Goal: Task Accomplishment & Management: Use online tool/utility

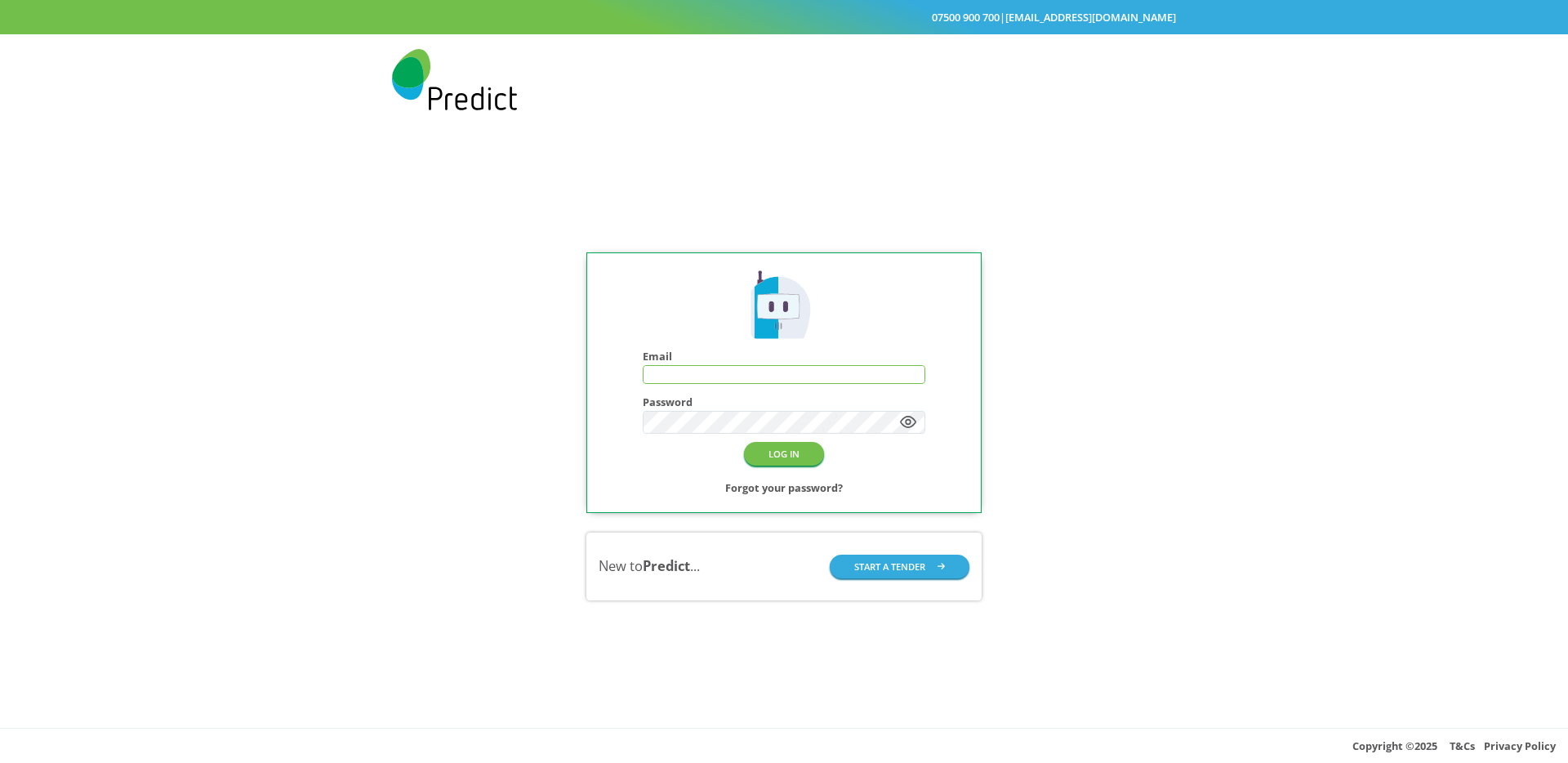
click at [764, 378] on input "text" at bounding box center [784, 375] width 281 height 18
paste input "**********"
type input "**********"
click at [744, 442] on button "LOG IN" at bounding box center [784, 453] width 80 height 24
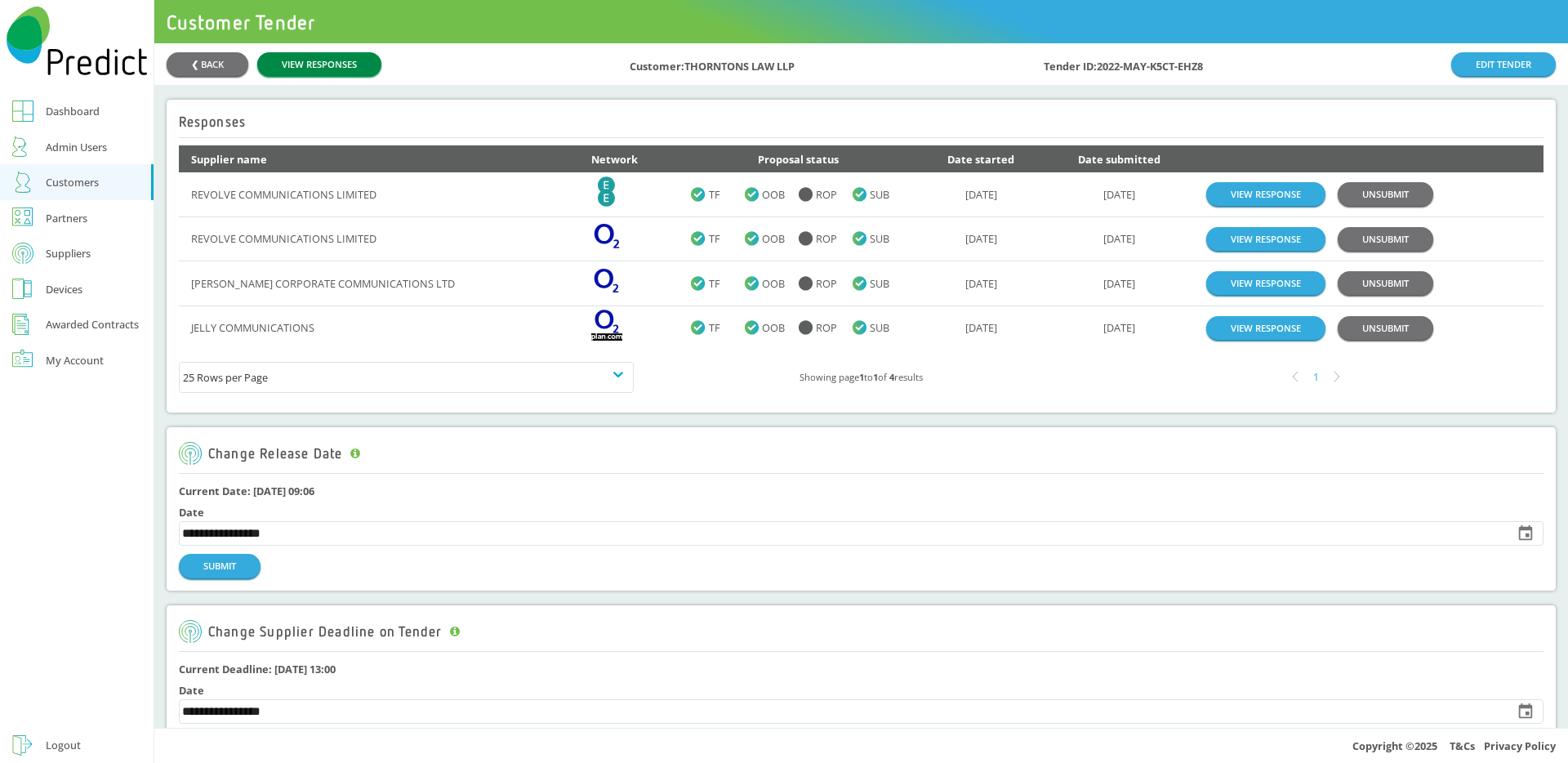
click at [352, 67] on link "VIEW RESPONSES" at bounding box center [319, 64] width 124 height 24
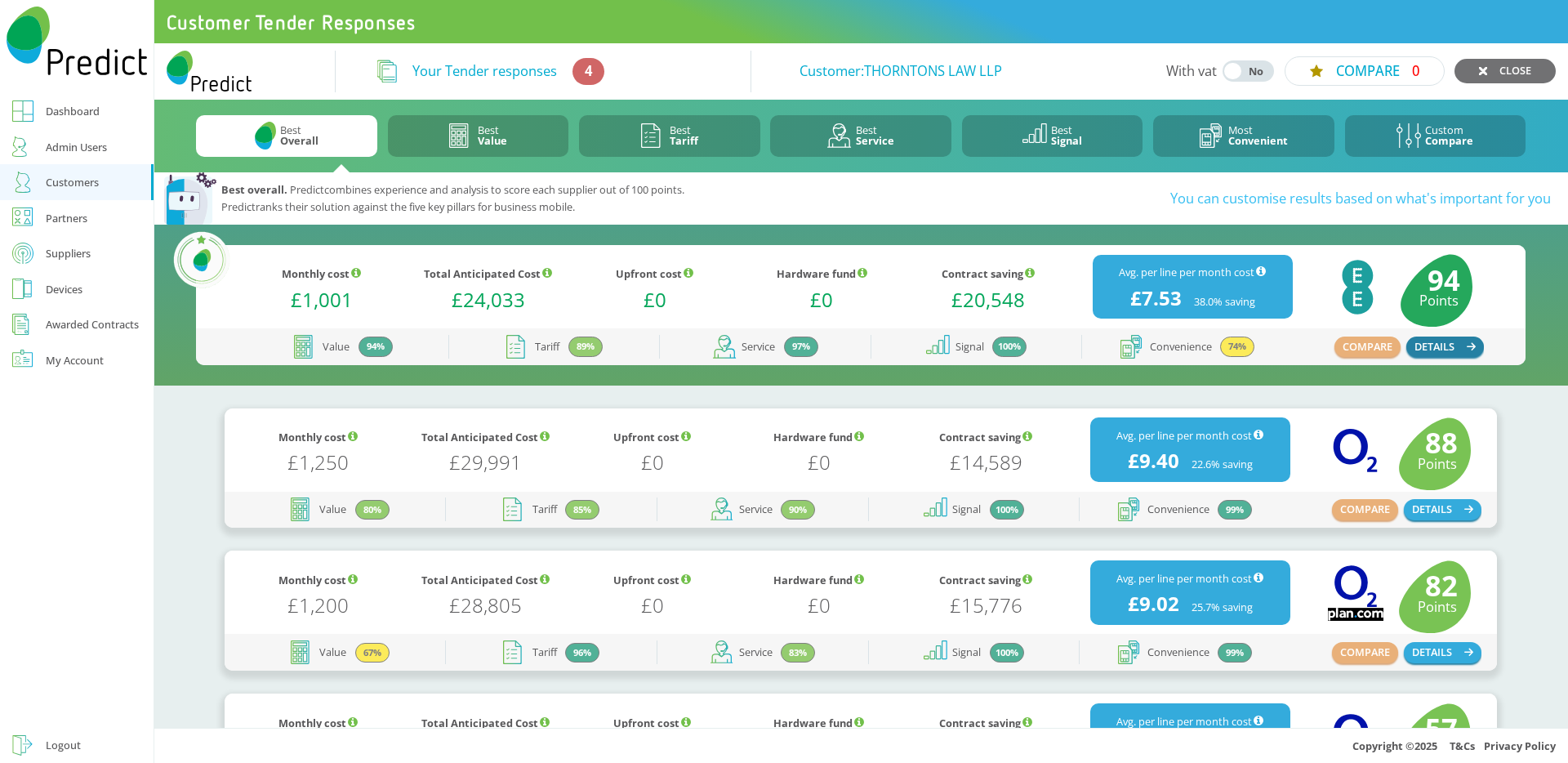
click at [1430, 342] on button "DETAILS" at bounding box center [1446, 348] width 78 height 22
click at [1481, 76] on link "CLOSE" at bounding box center [1504, 71] width 101 height 24
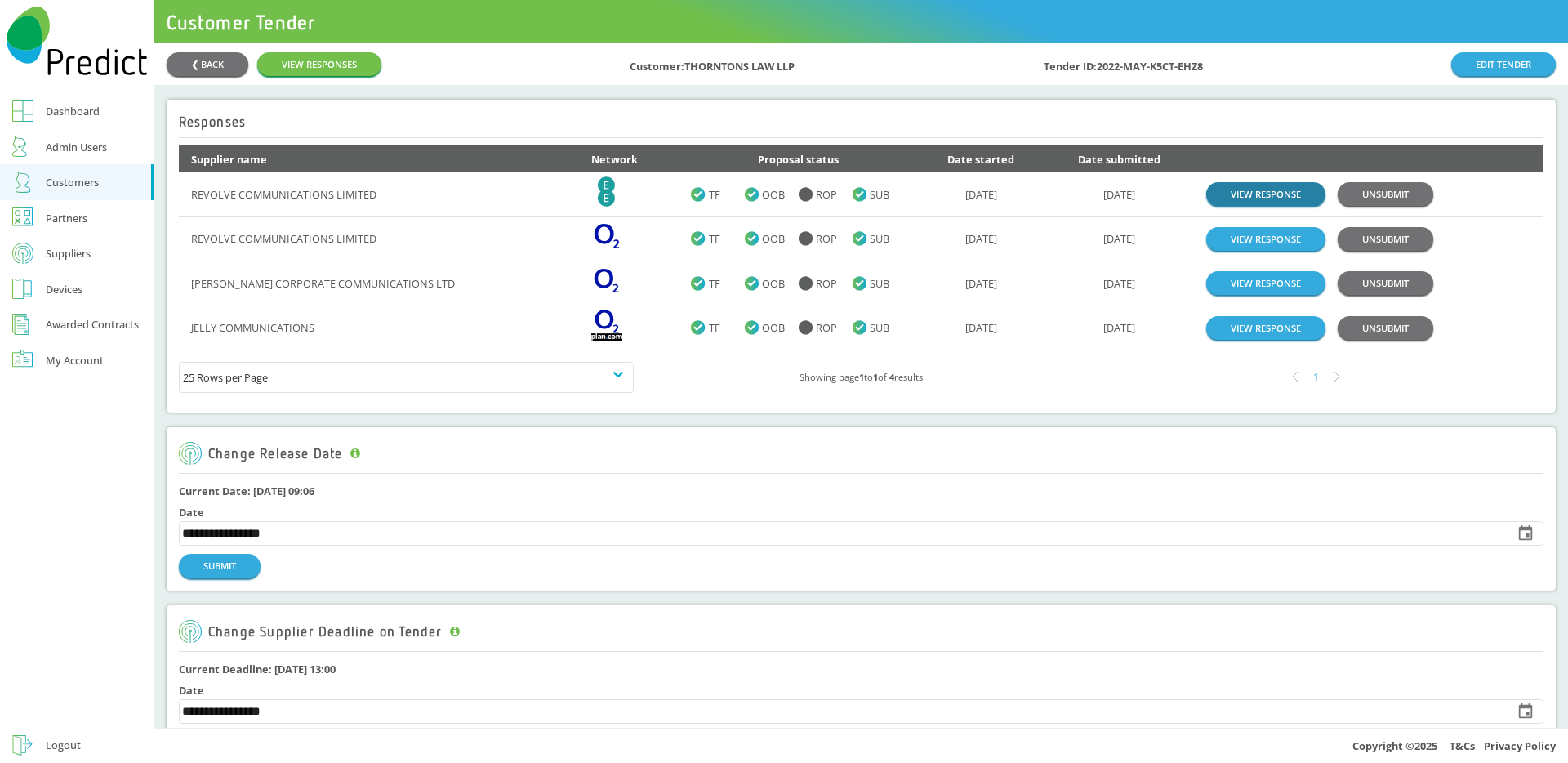
click at [1240, 195] on link "VIEW RESPONSE" at bounding box center [1266, 194] width 119 height 24
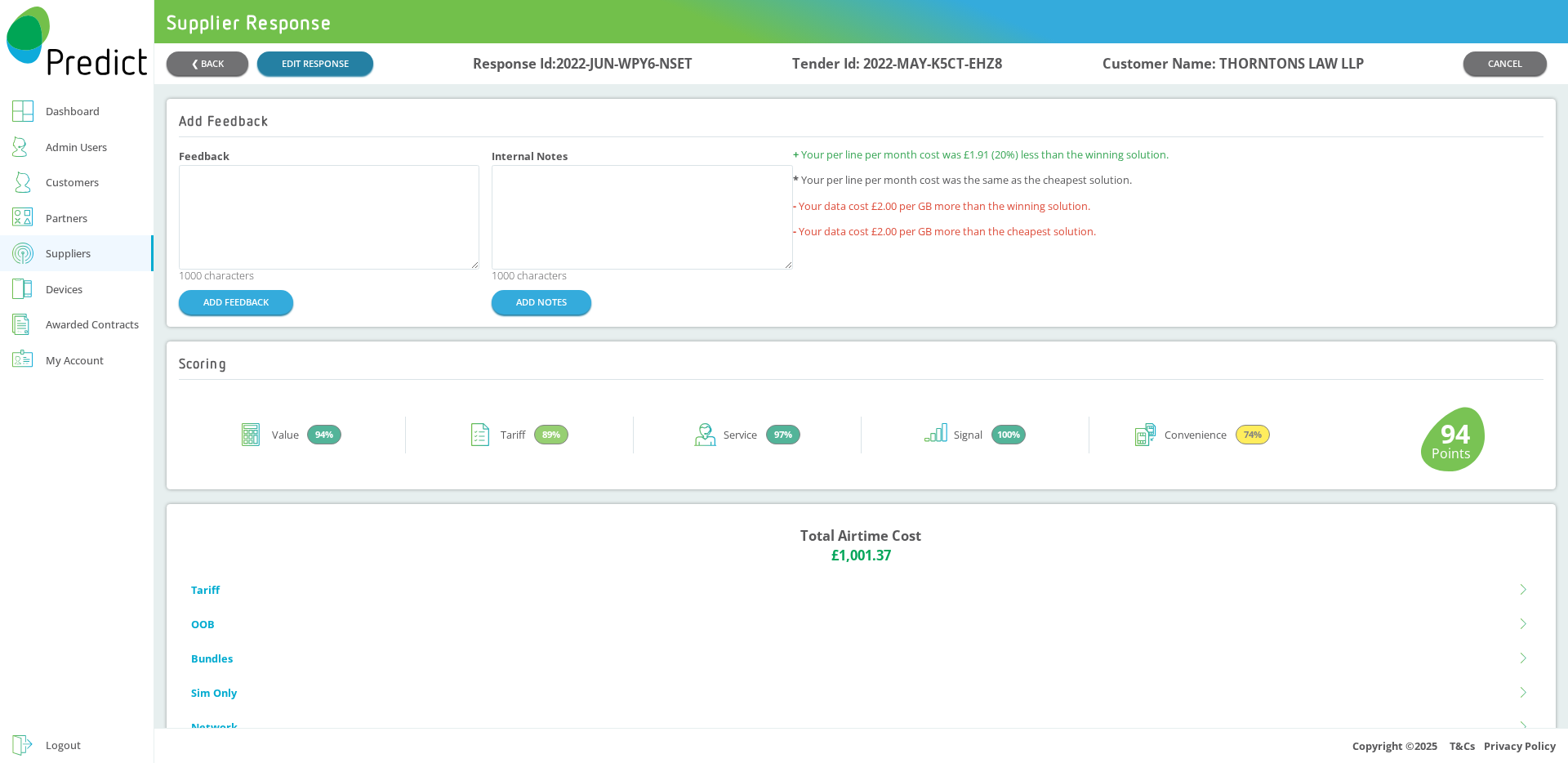
click at [329, 64] on link "EDIT RESPONSE" at bounding box center [315, 64] width 116 height 24
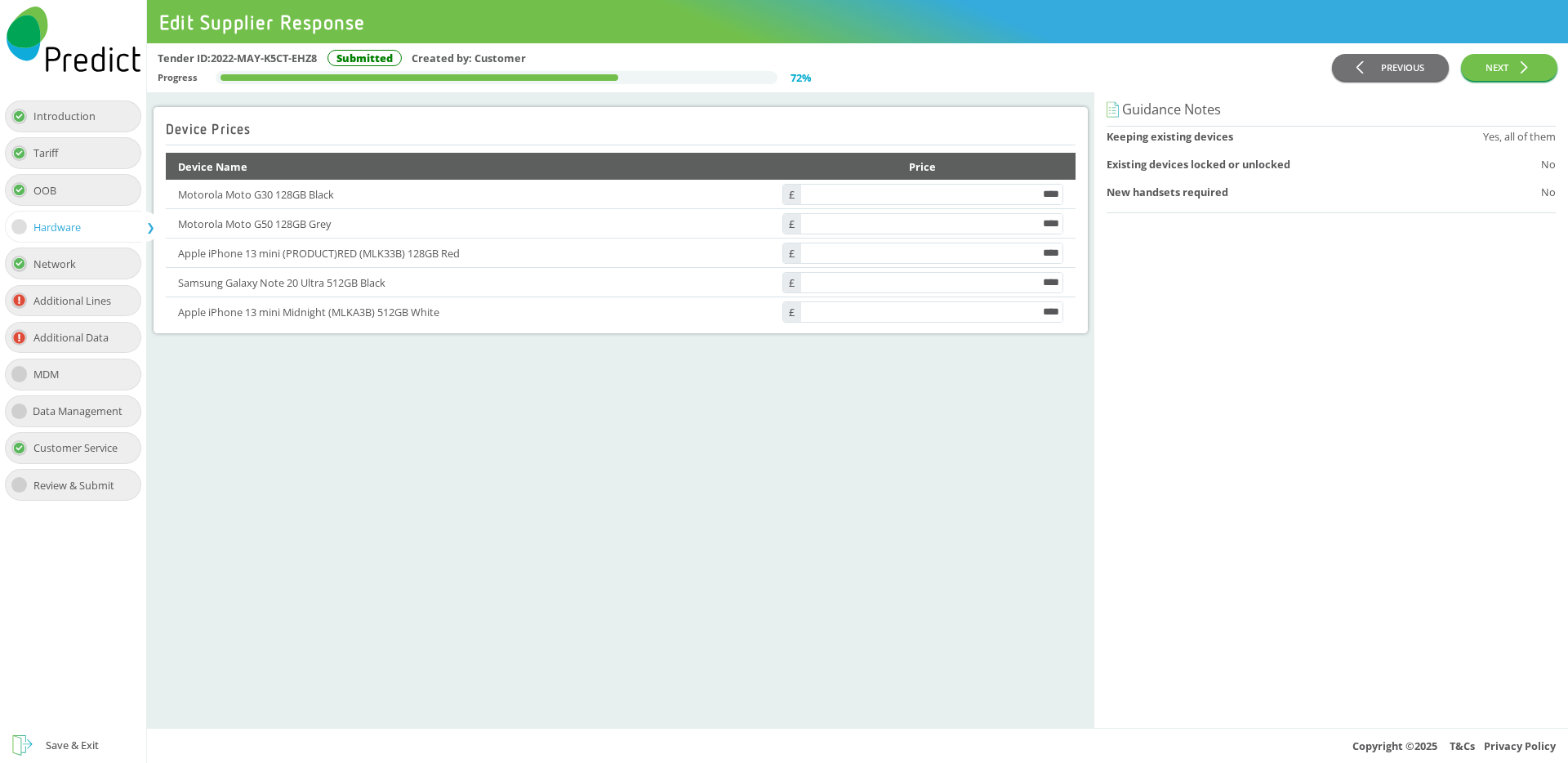
click at [119, 156] on div "Tariff" at bounding box center [72, 153] width 135 height 32
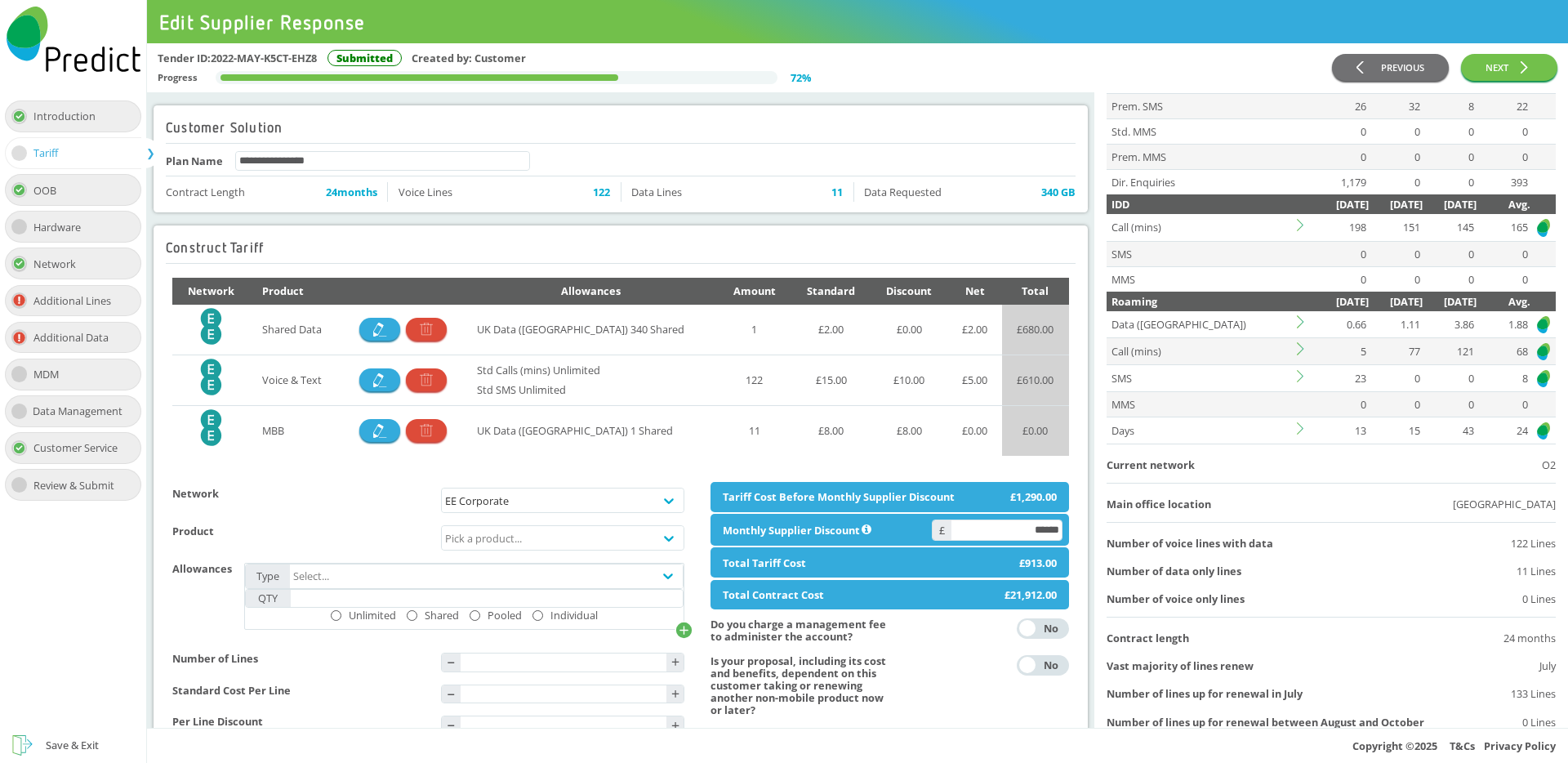
scroll to position [282, 0]
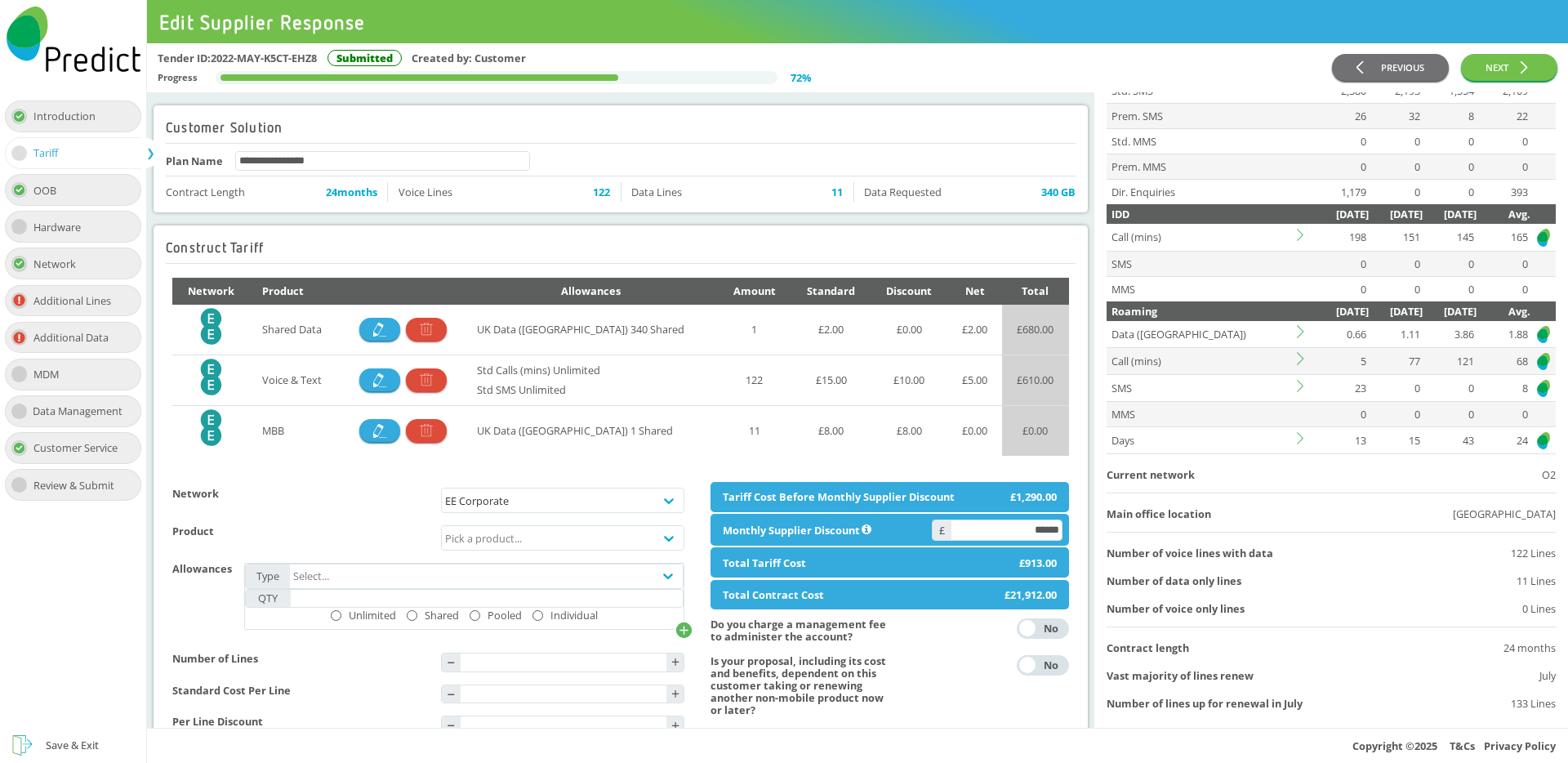
click at [1187, 445] on td "Days" at bounding box center [1201, 440] width 188 height 27
click at [1295, 438] on tr "Days 13 15 43 24" at bounding box center [1331, 440] width 450 height 27
click at [1299, 437] on icon at bounding box center [1303, 438] width 13 height 13
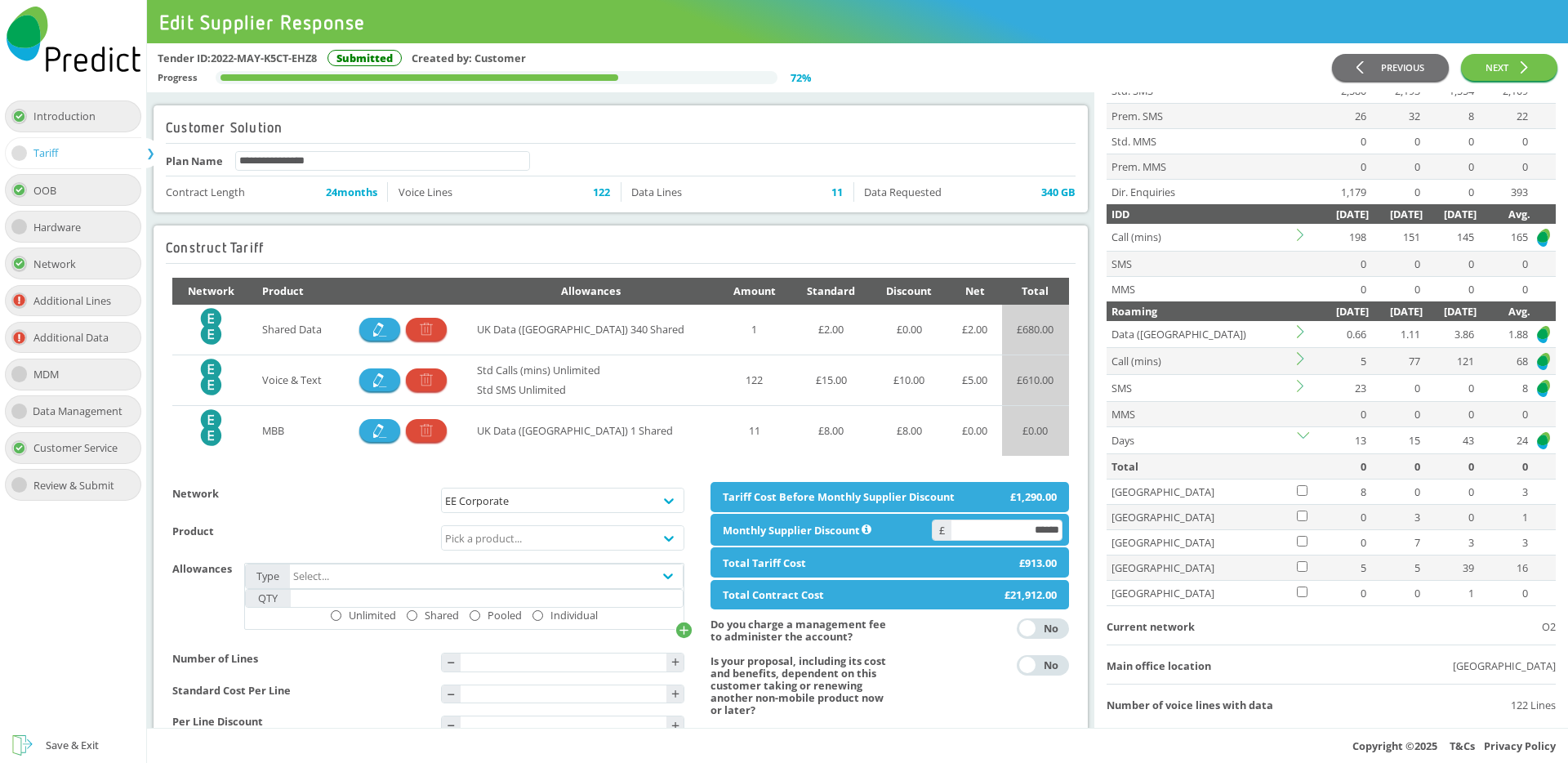
click at [1303, 338] on td at bounding box center [1305, 335] width 21 height 27
click at [1301, 333] on icon at bounding box center [1300, 331] width 7 height 13
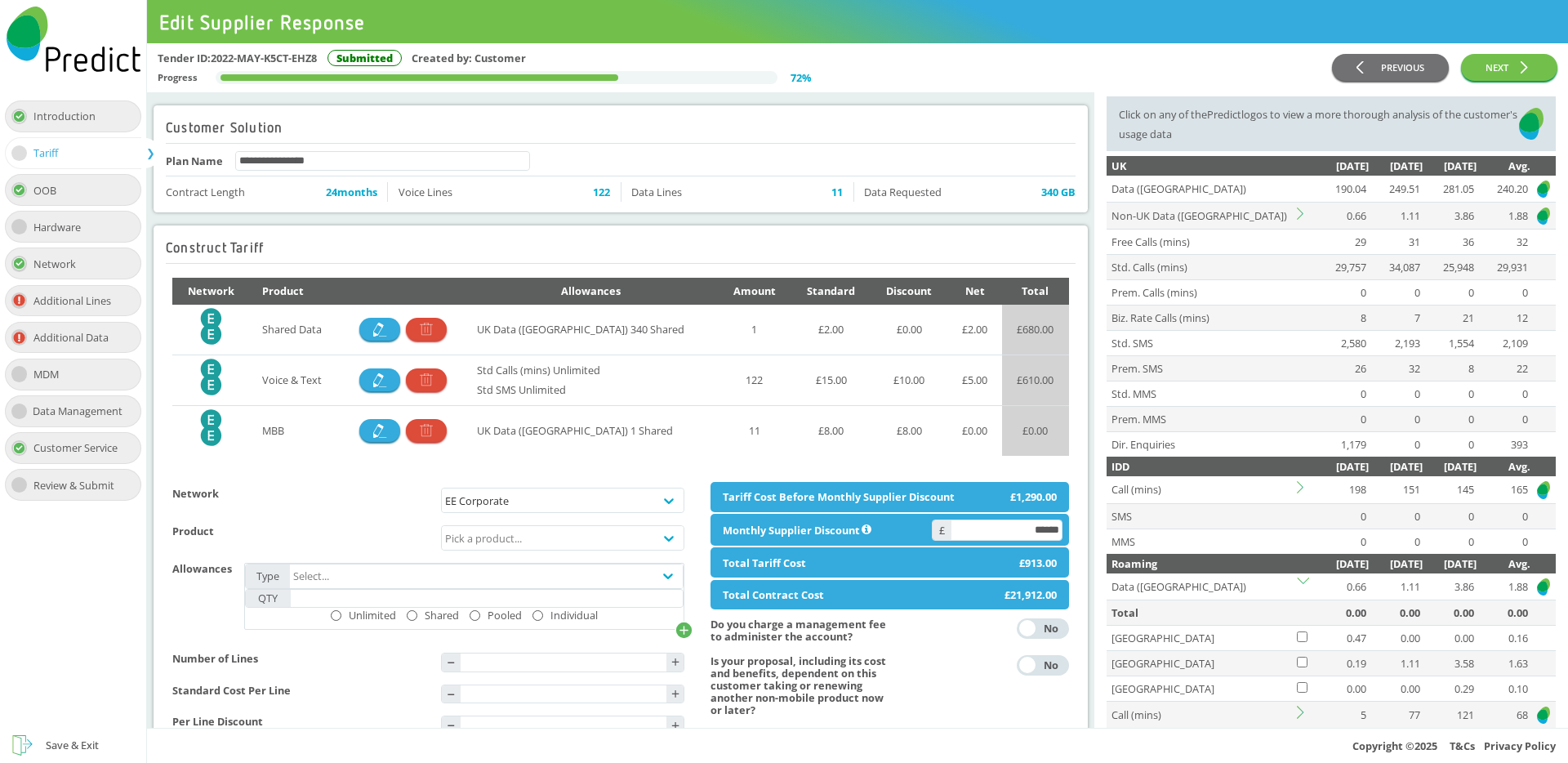
scroll to position [0, 0]
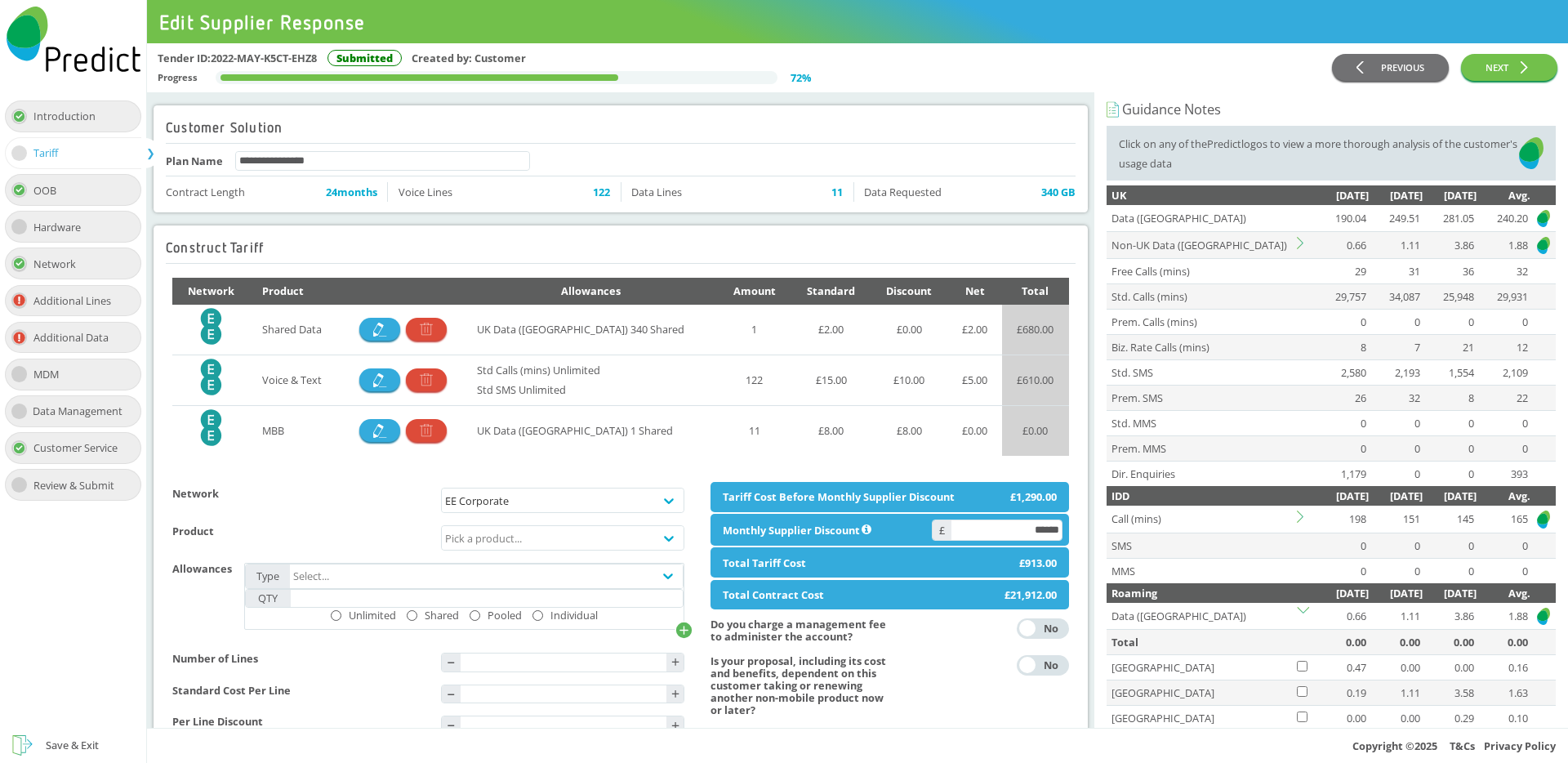
click at [1300, 242] on icon at bounding box center [1303, 243] width 13 height 13
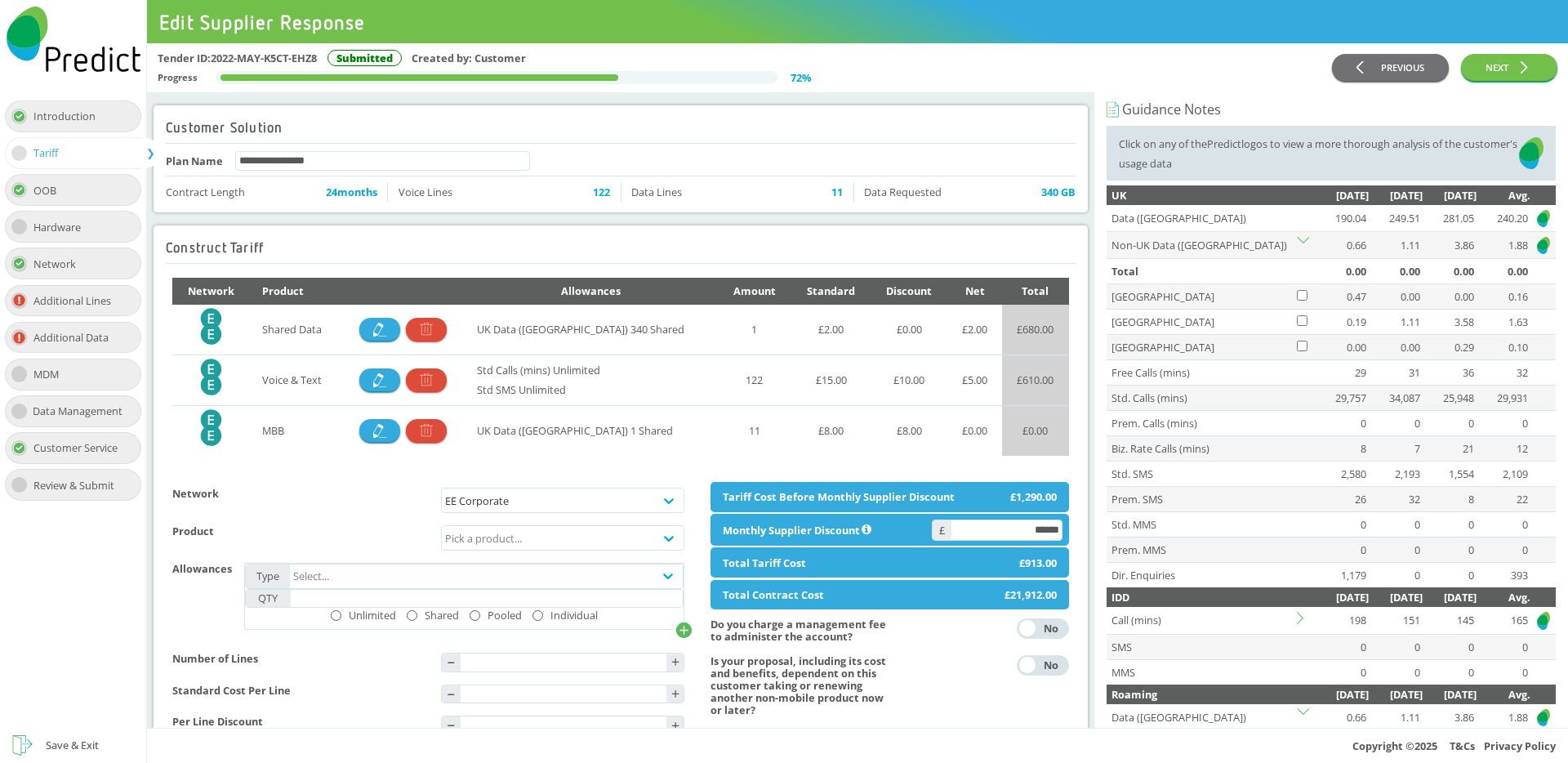
click at [1300, 242] on icon at bounding box center [1303, 243] width 13 height 13
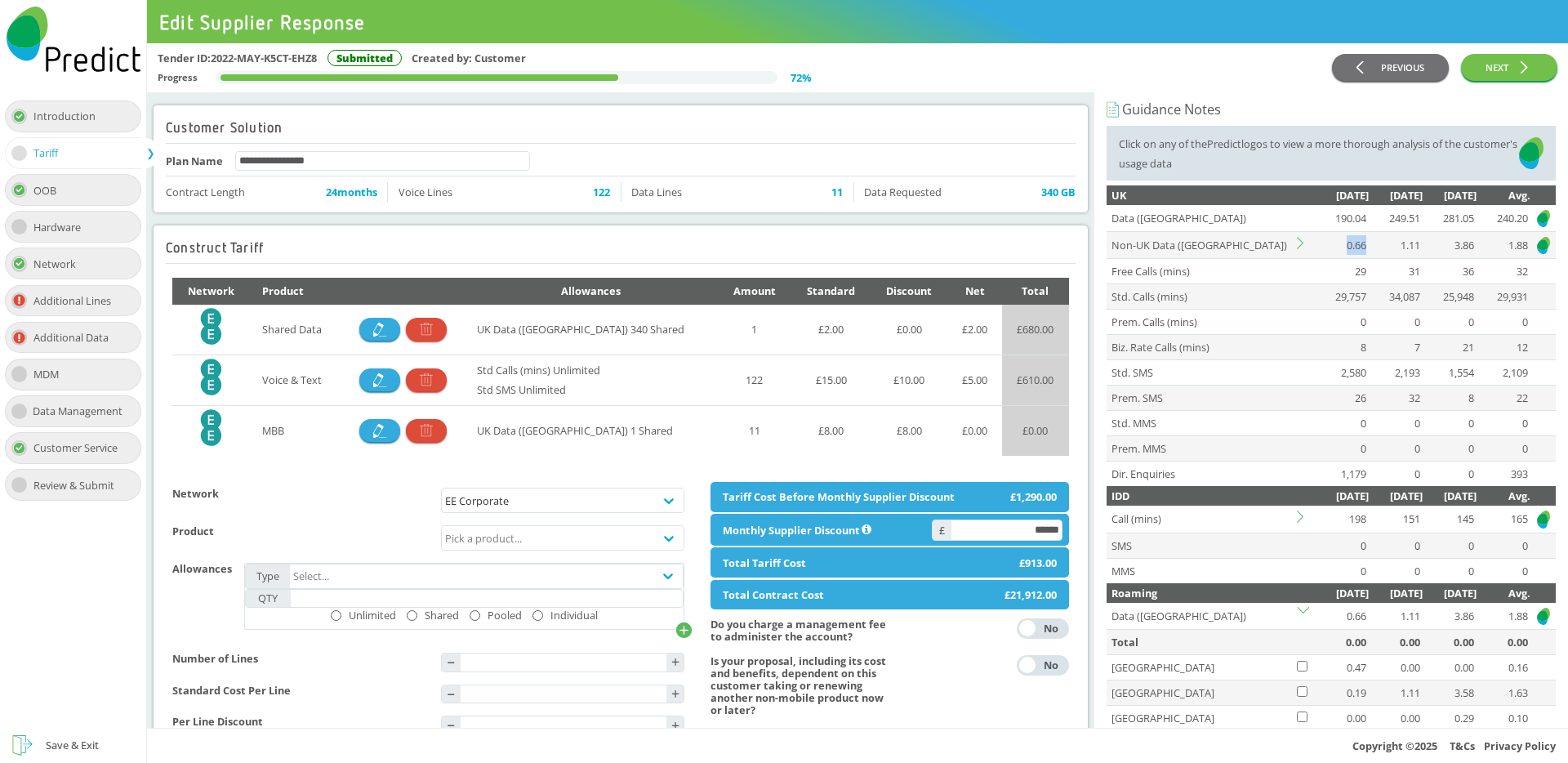
click at [1300, 242] on icon at bounding box center [1303, 243] width 13 height 13
